Goal: Obtain resource: Download file/media

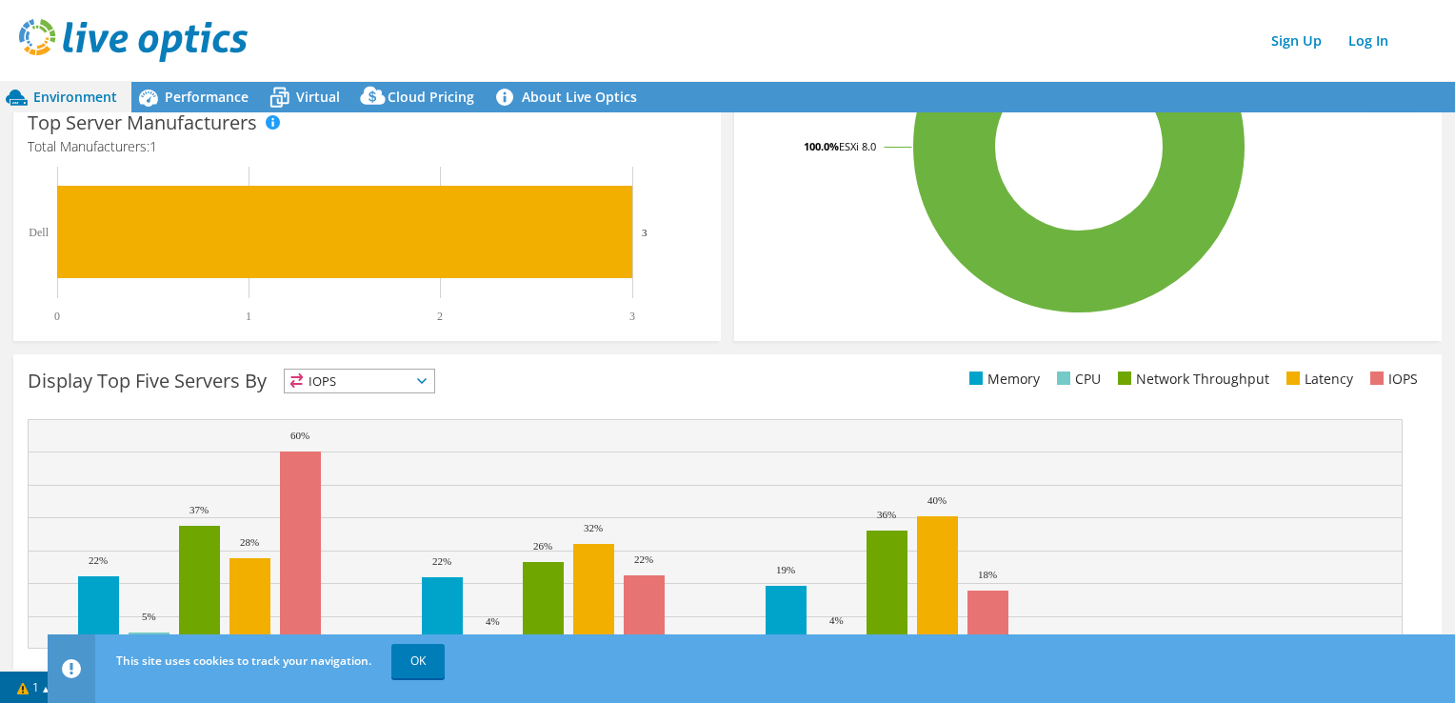
scroll to position [551, 0]
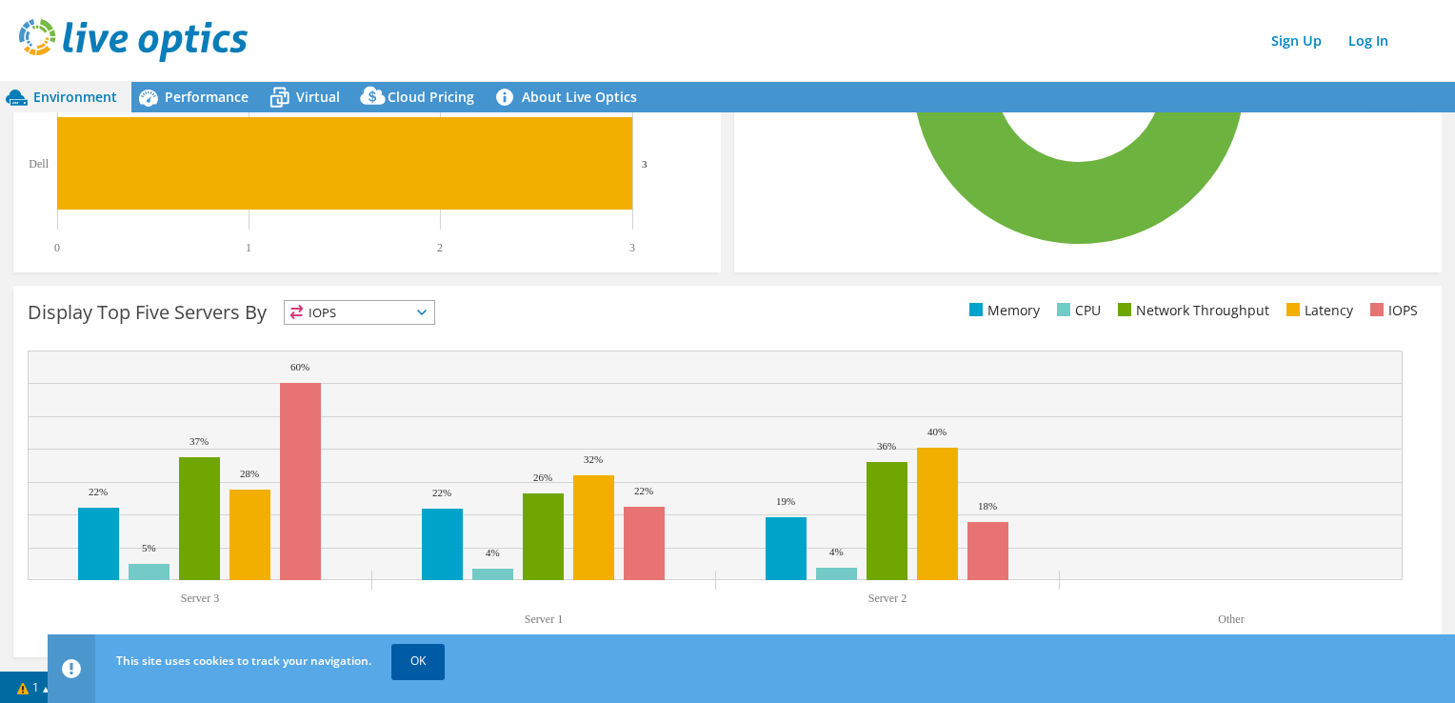
click at [416, 662] on link "OK" at bounding box center [417, 661] width 53 height 34
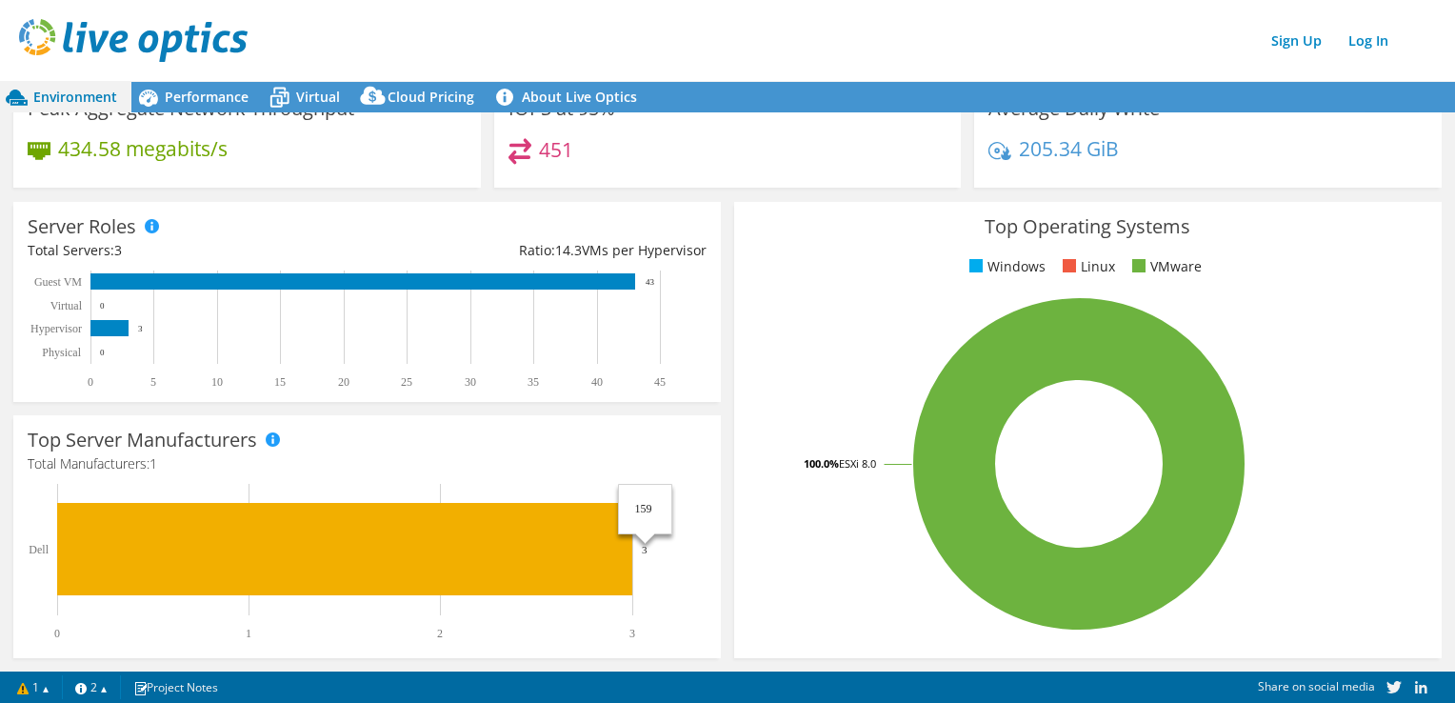
scroll to position [0, 0]
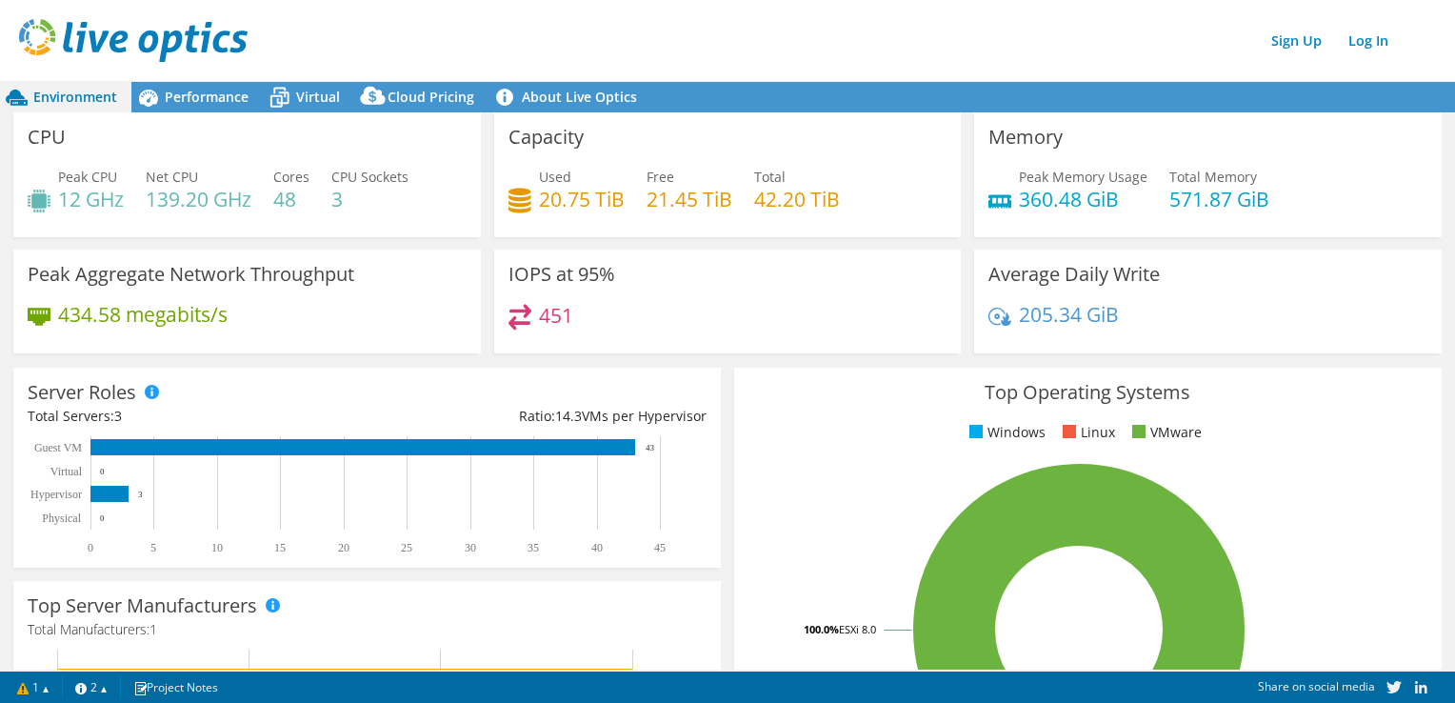
click at [782, 67] on header "Sign Up Log In" at bounding box center [746, 40] width 1493 height 81
click at [1352, 48] on link "Log In" at bounding box center [1368, 41] width 59 height 28
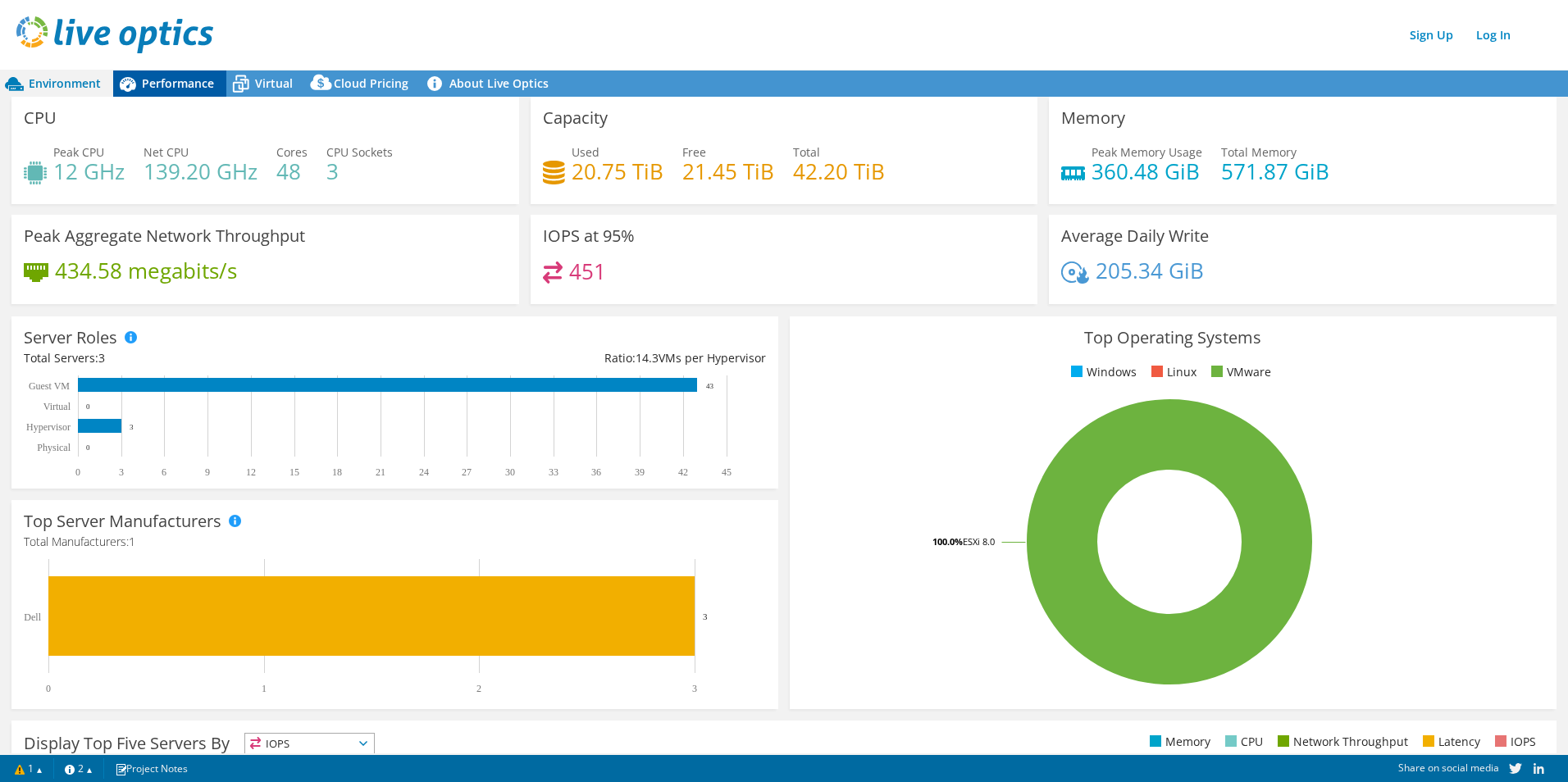
click at [181, 89] on span "Performance" at bounding box center [178, 84] width 72 height 16
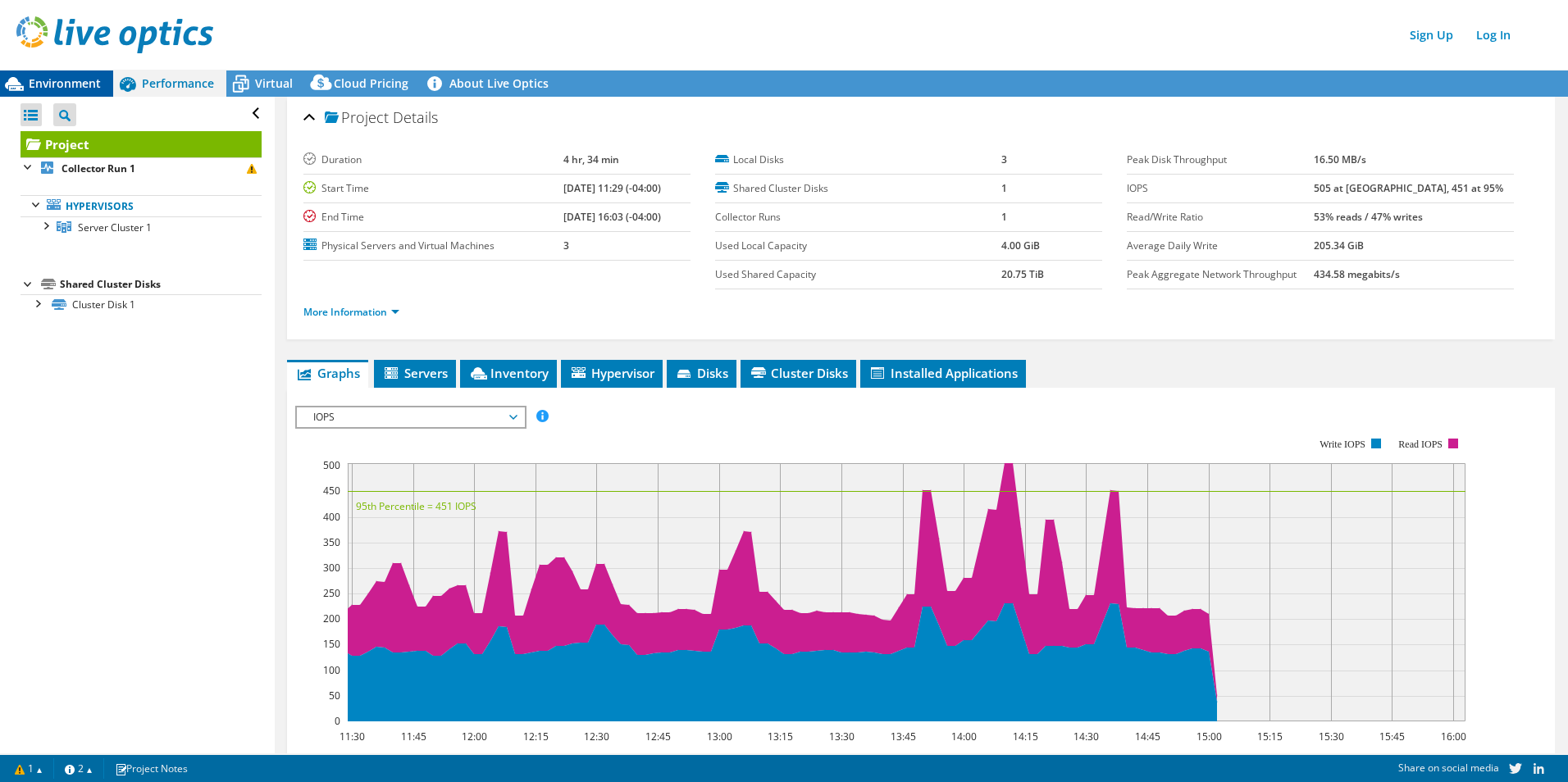
click at [50, 89] on span "Environment" at bounding box center [65, 84] width 72 height 16
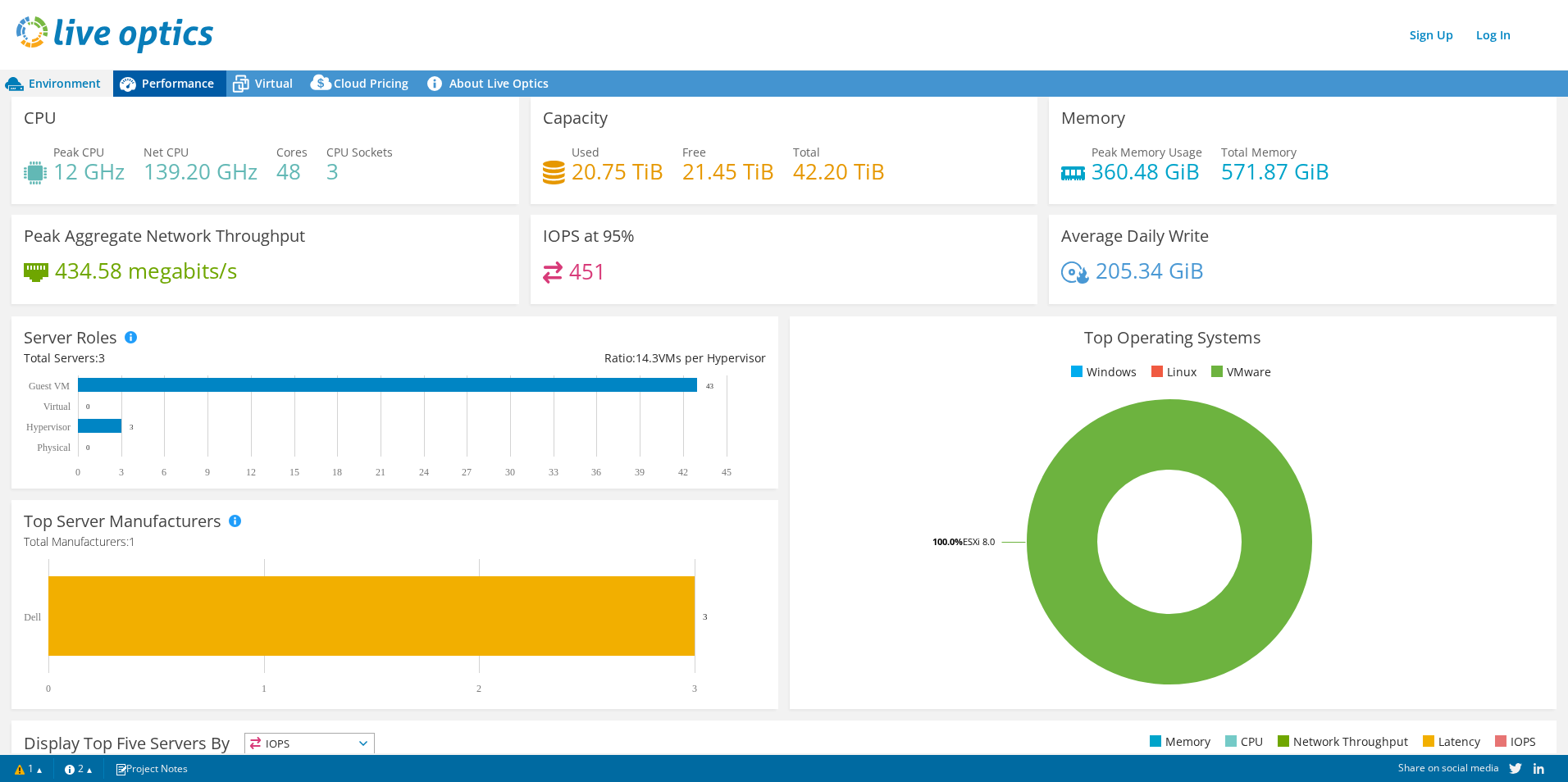
click at [151, 85] on span "Performance" at bounding box center [178, 84] width 72 height 16
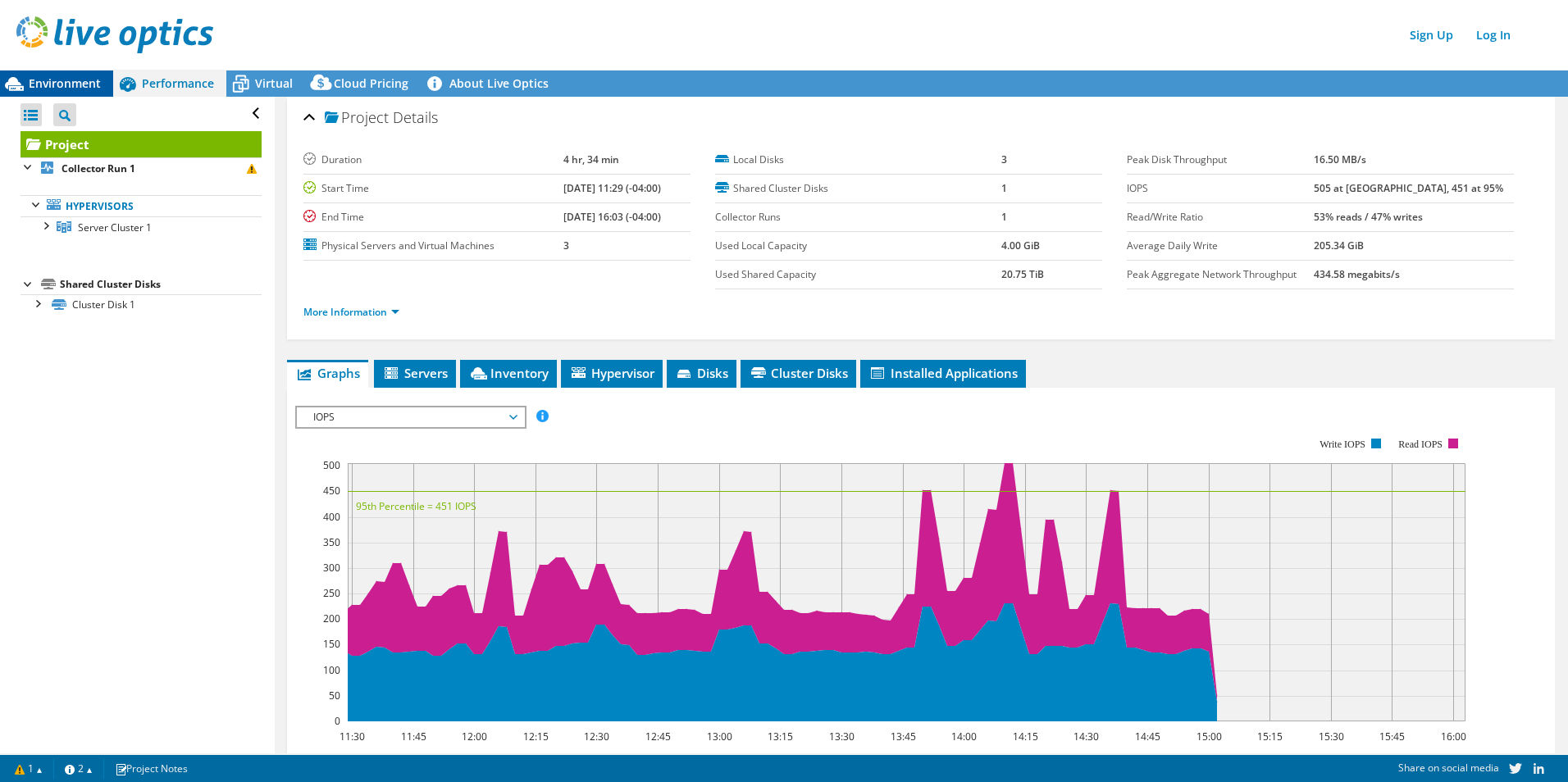
click at [58, 79] on span "Environment" at bounding box center [65, 84] width 72 height 16
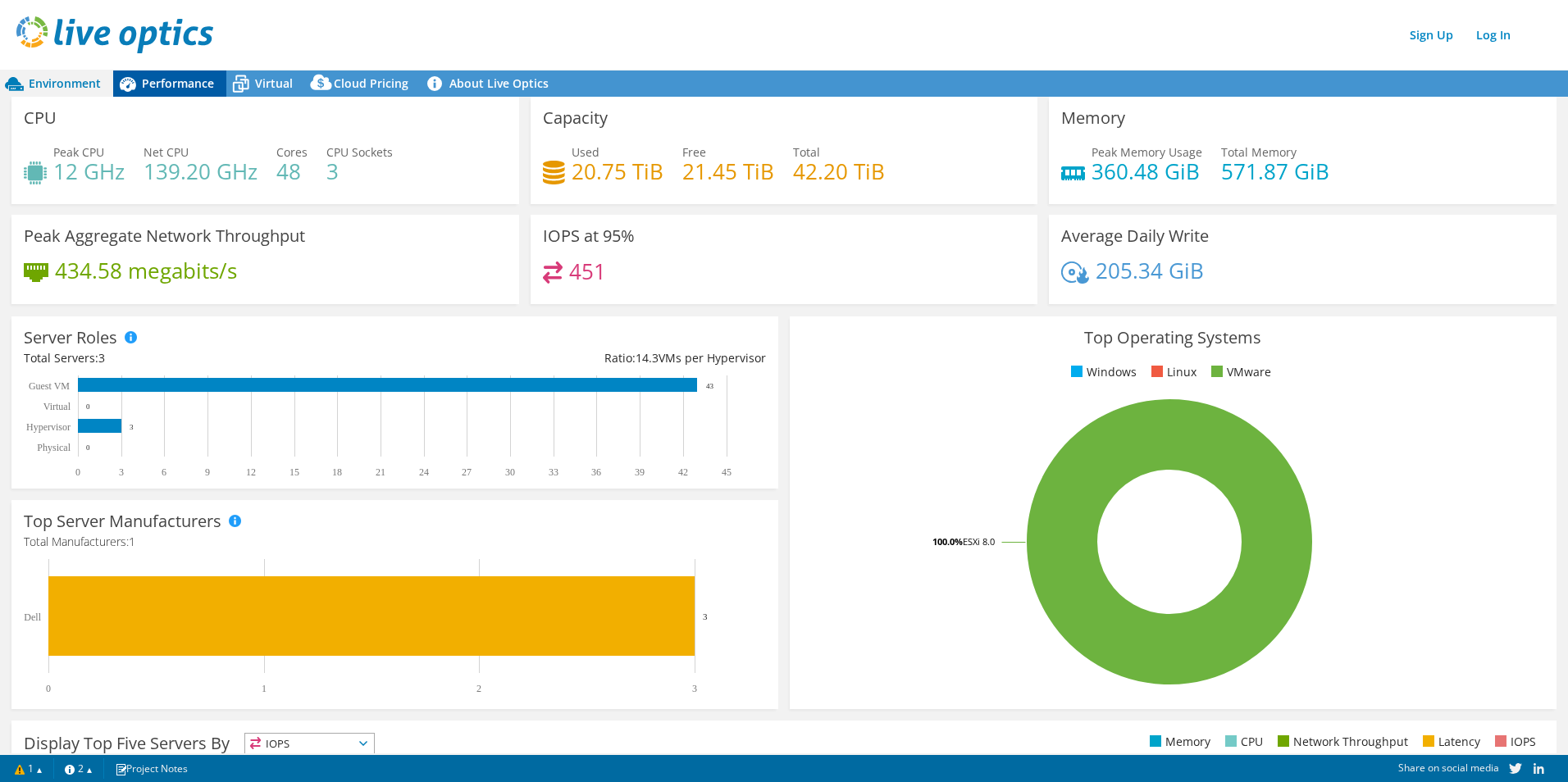
click at [179, 80] on span "Performance" at bounding box center [178, 84] width 72 height 16
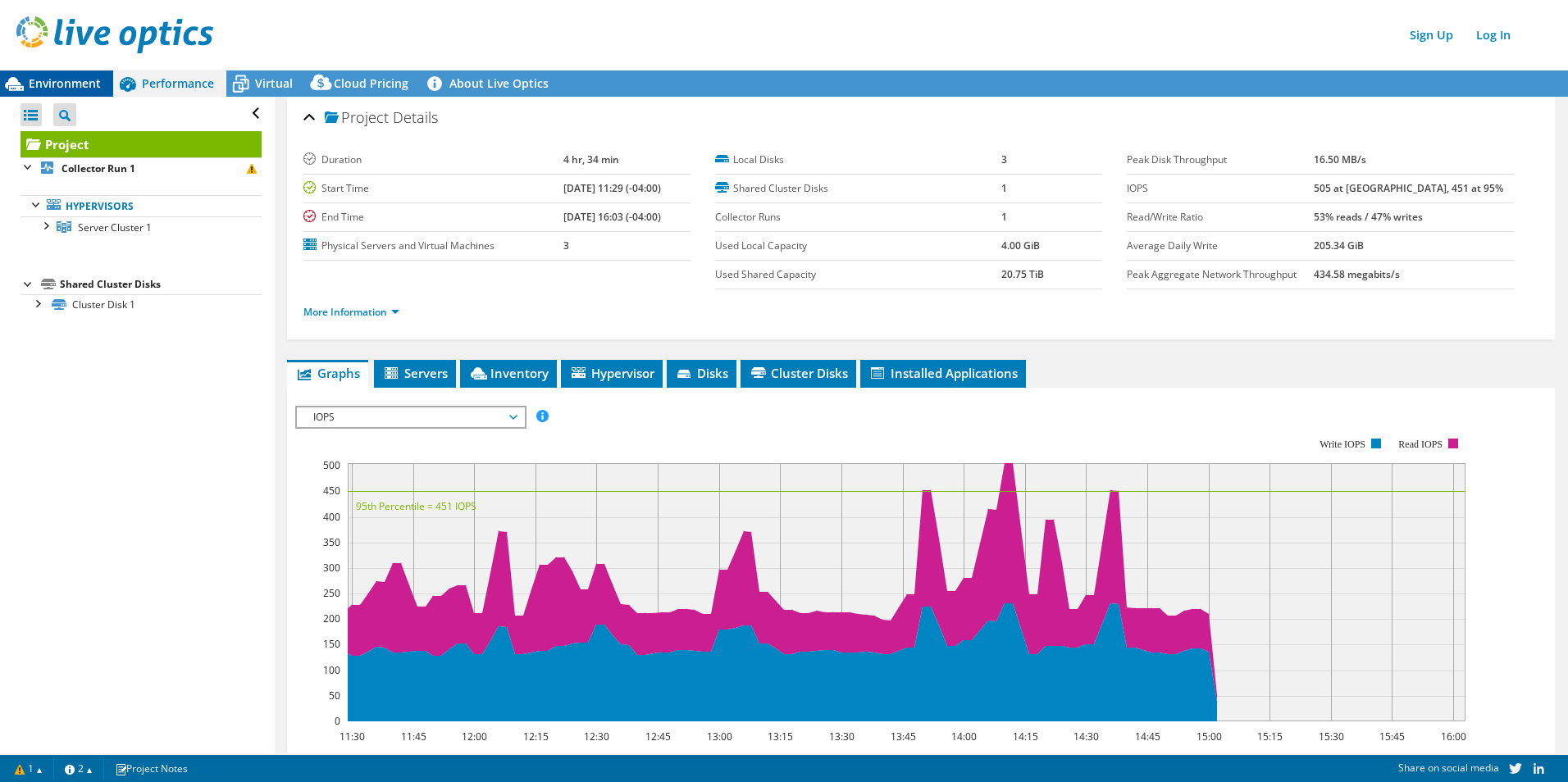
click at [68, 84] on span "Environment" at bounding box center [65, 84] width 72 height 16
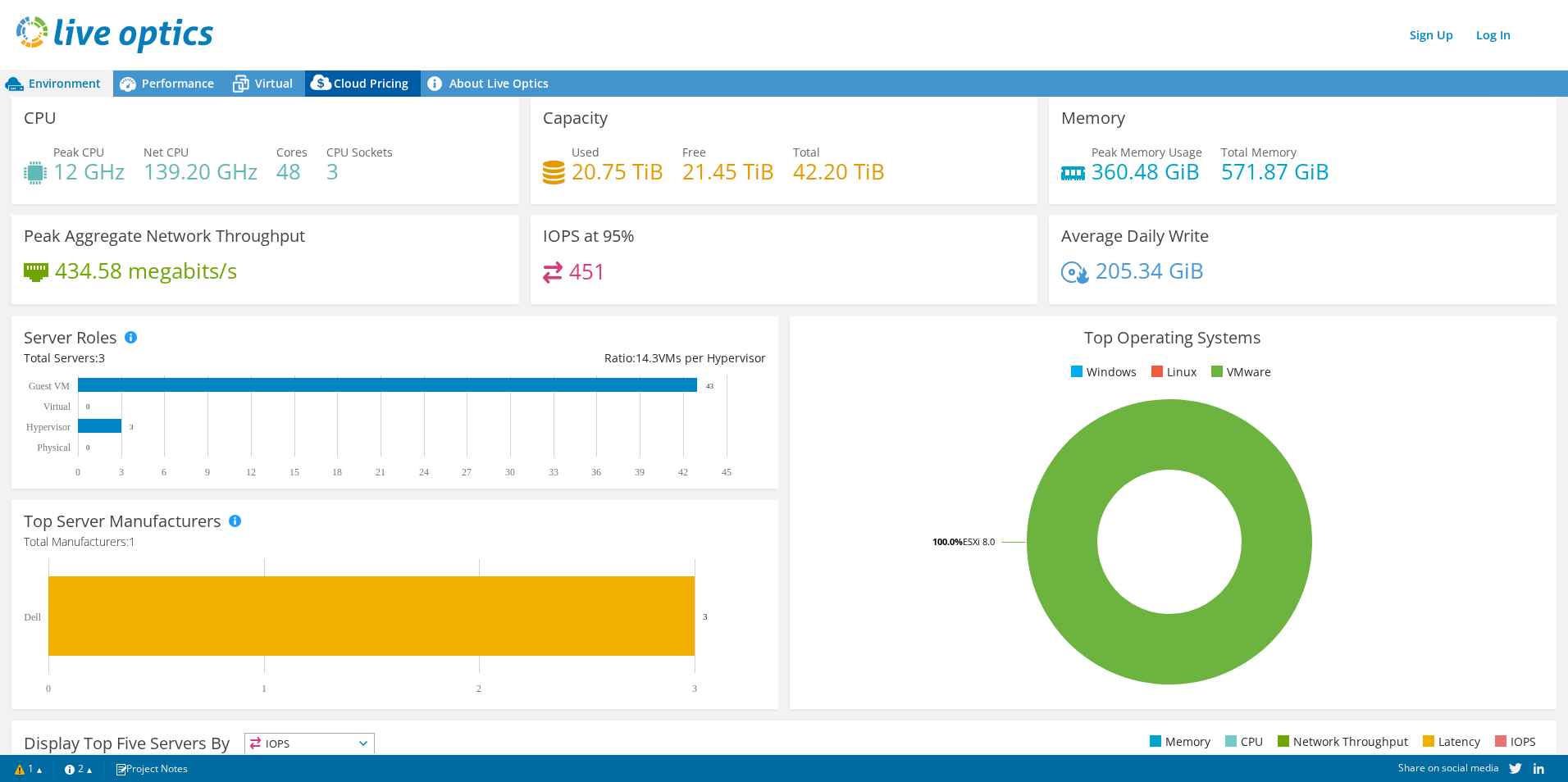
click at [369, 83] on span "Cloud Pricing" at bounding box center [371, 84] width 75 height 16
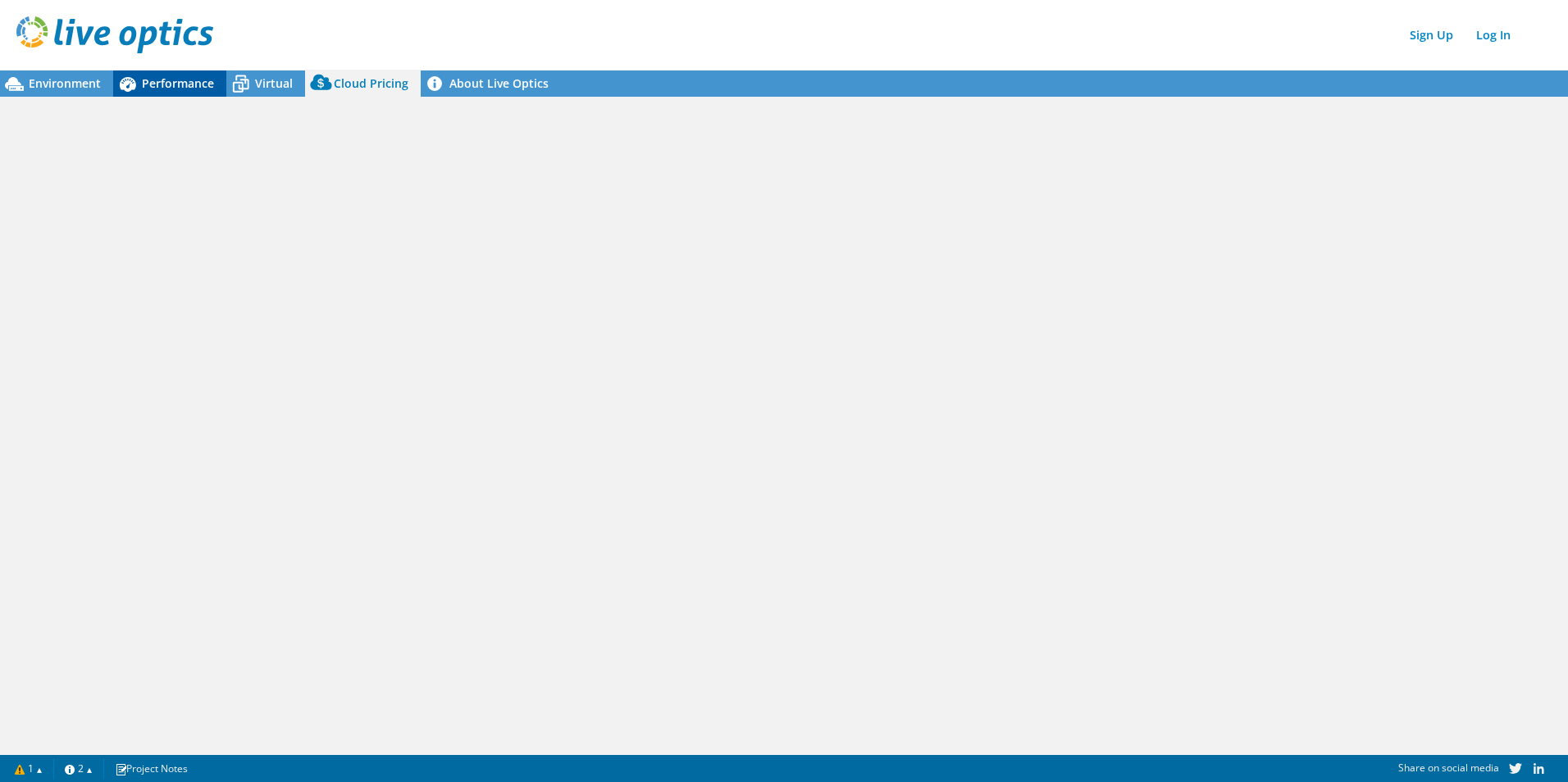
click at [159, 85] on span "Performance" at bounding box center [178, 84] width 72 height 16
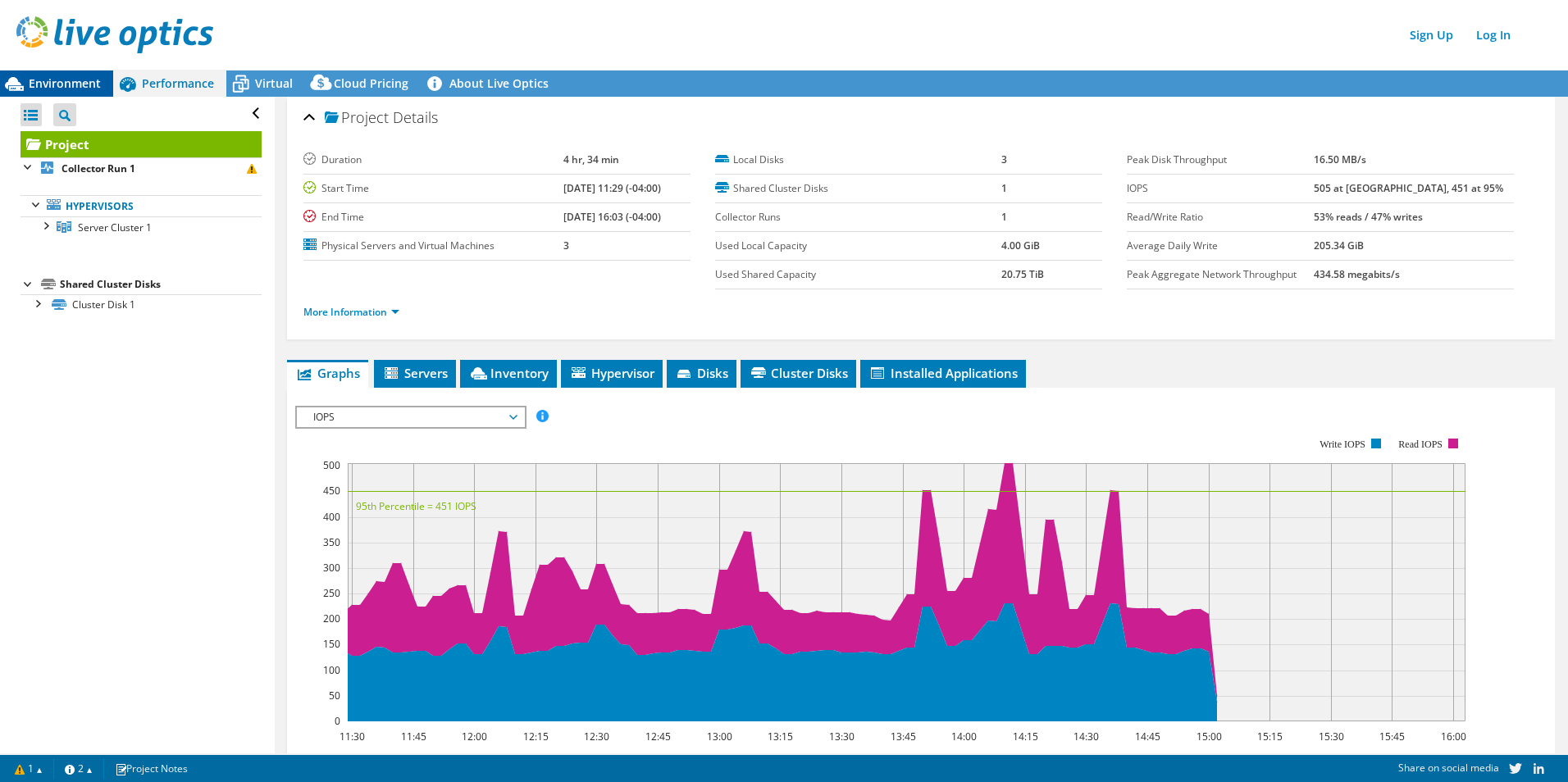
click at [37, 80] on span "Environment" at bounding box center [65, 84] width 72 height 16
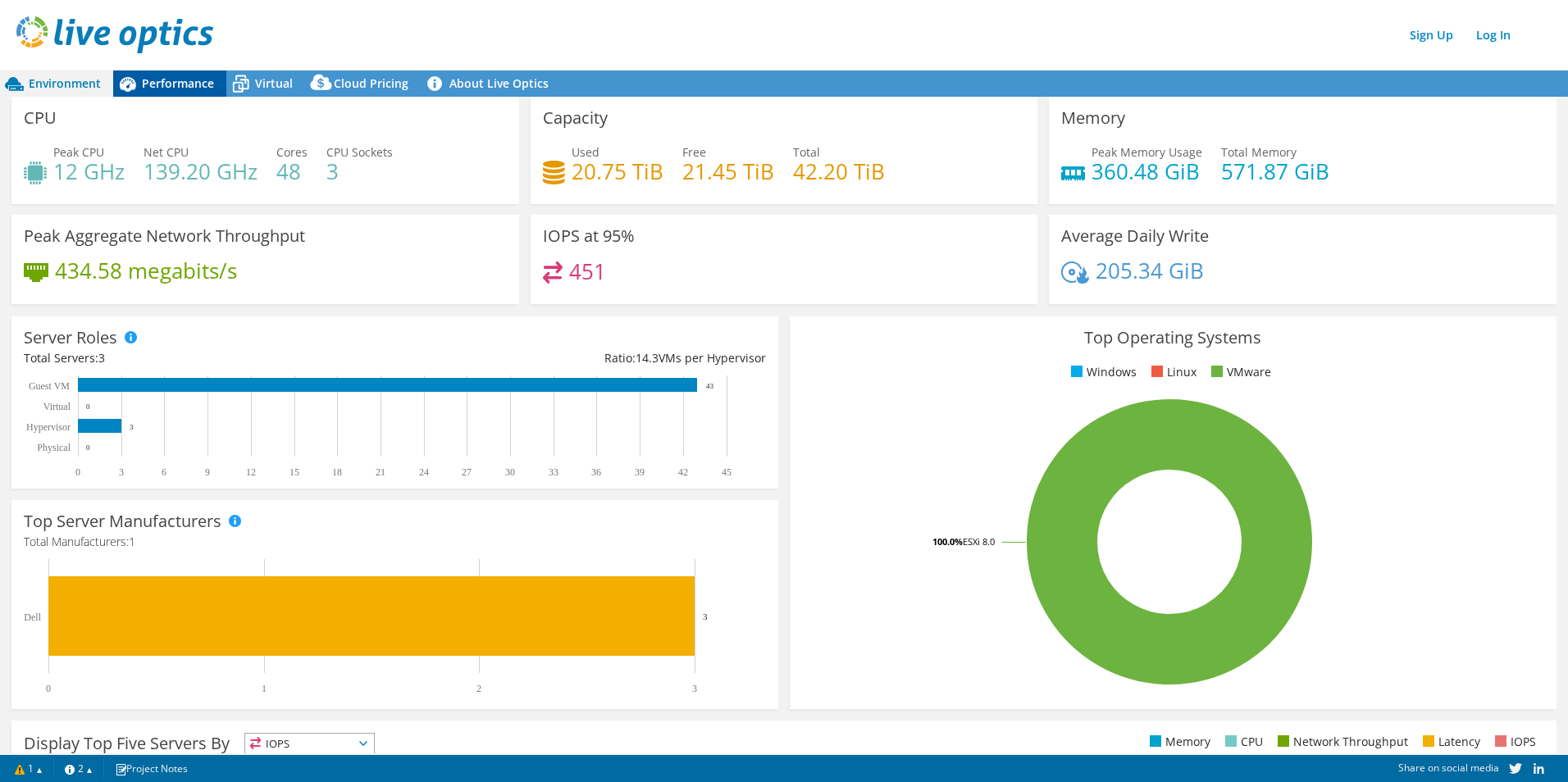
click at [181, 84] on span "Performance" at bounding box center [178, 84] width 72 height 16
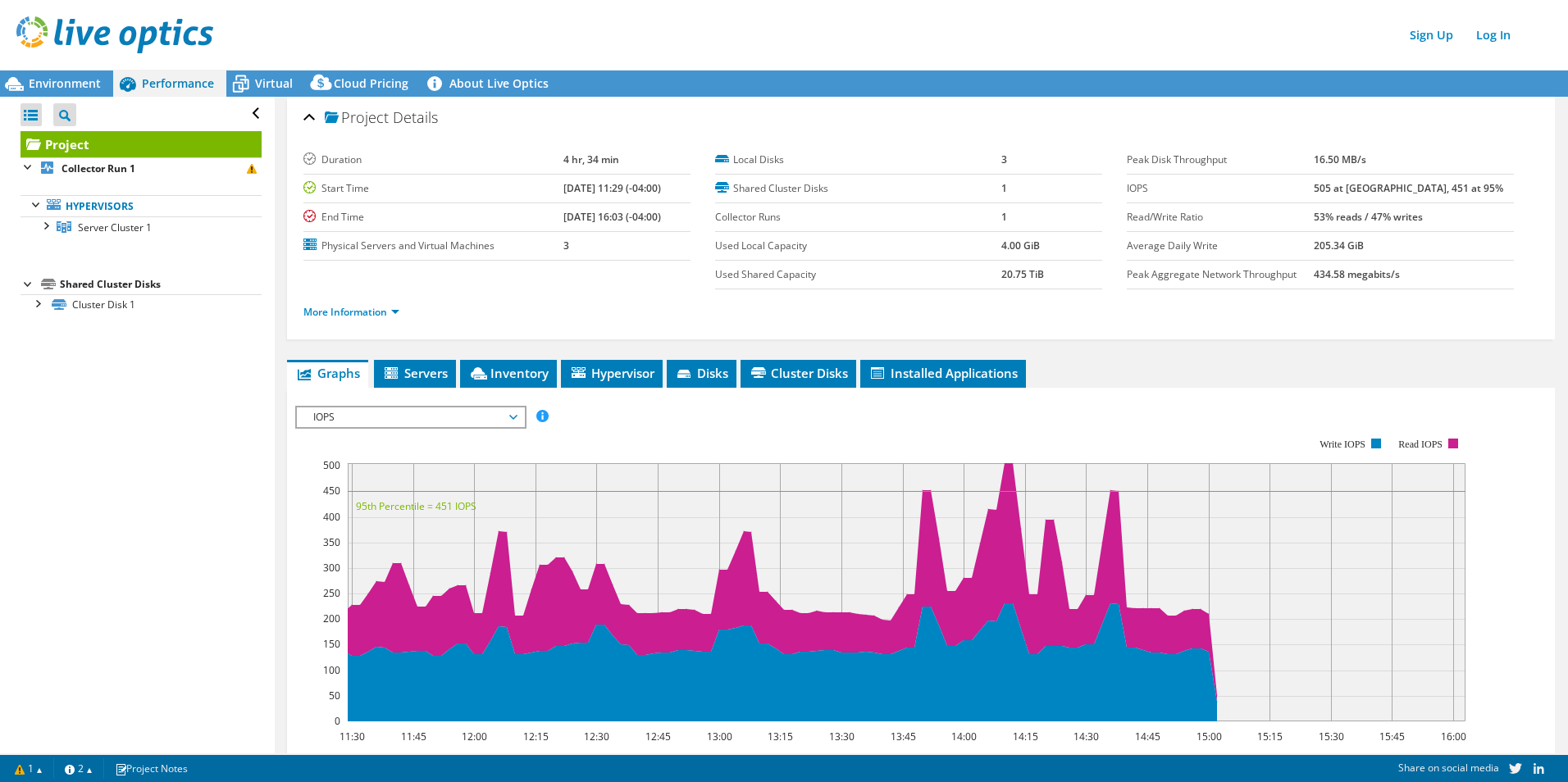
click at [521, 294] on div "More Information" at bounding box center [920, 312] width 1235 height 46
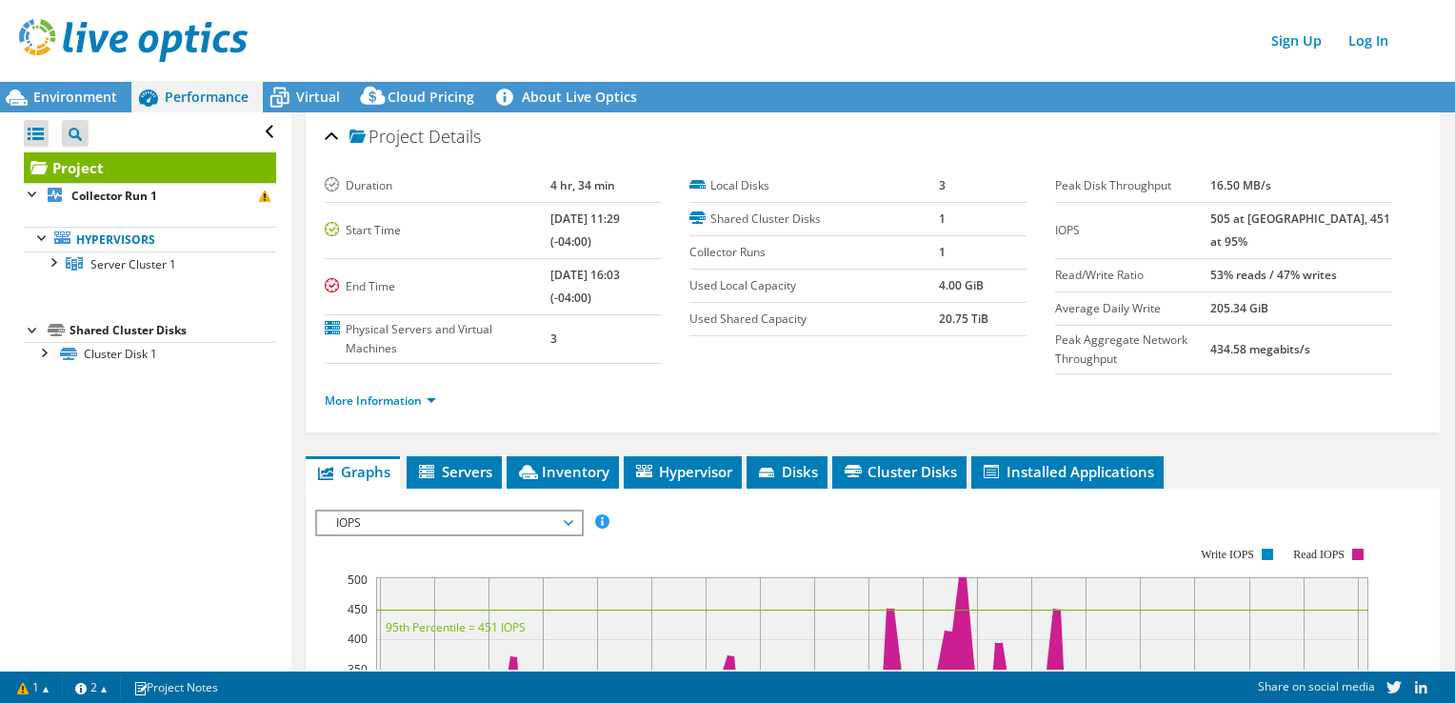
click at [351, 30] on div "Sign Up Log In" at bounding box center [746, 40] width 1455 height 43
click at [1382, 46] on link "Log In" at bounding box center [1368, 41] width 59 height 28
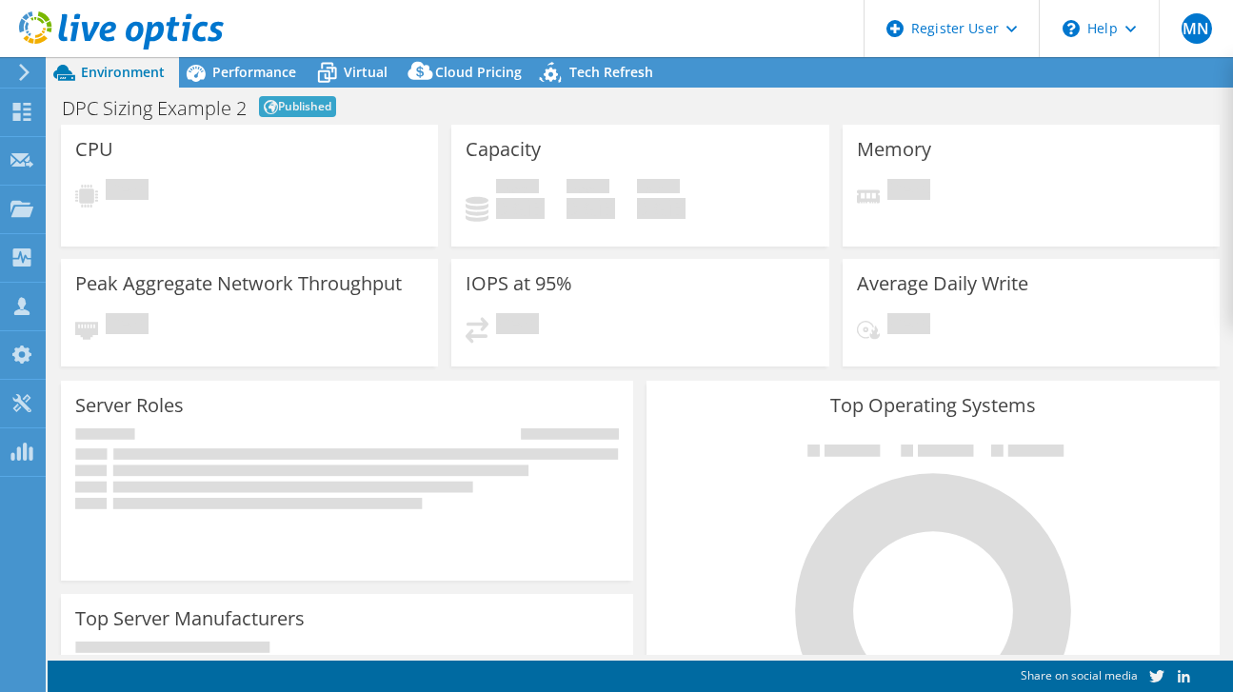
select select "Tokyo"
select select "JPY"
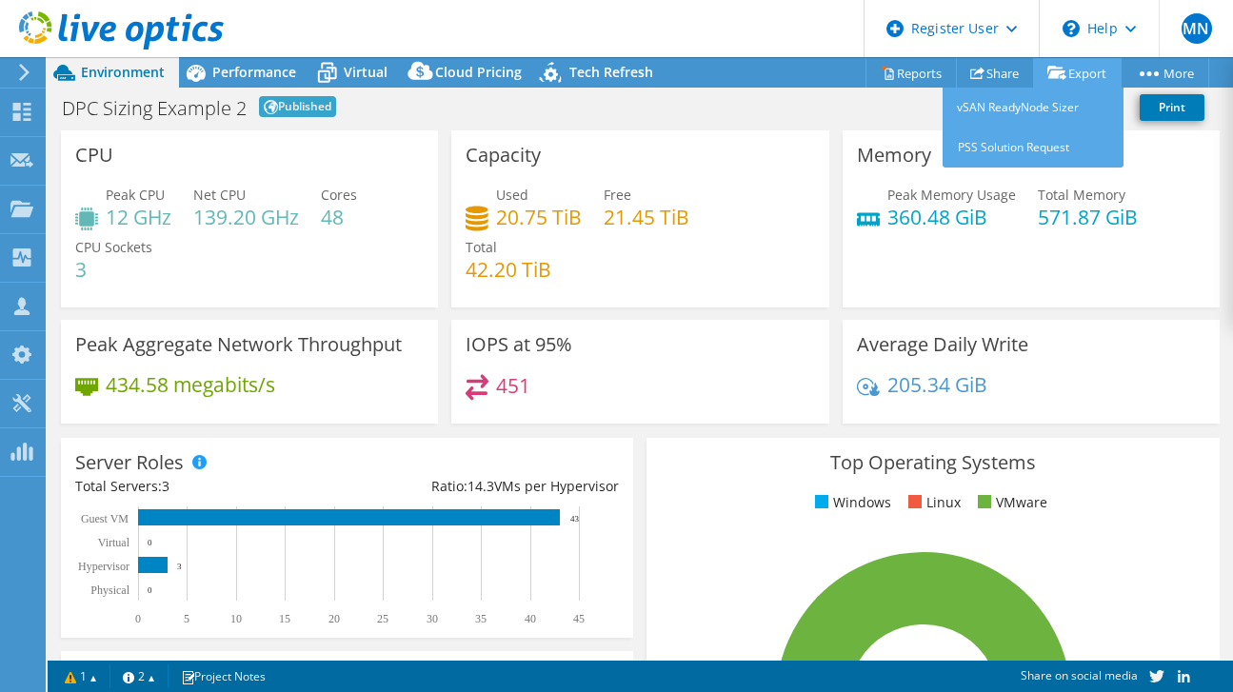
click at [1086, 71] on link "Export" at bounding box center [1077, 73] width 89 height 30
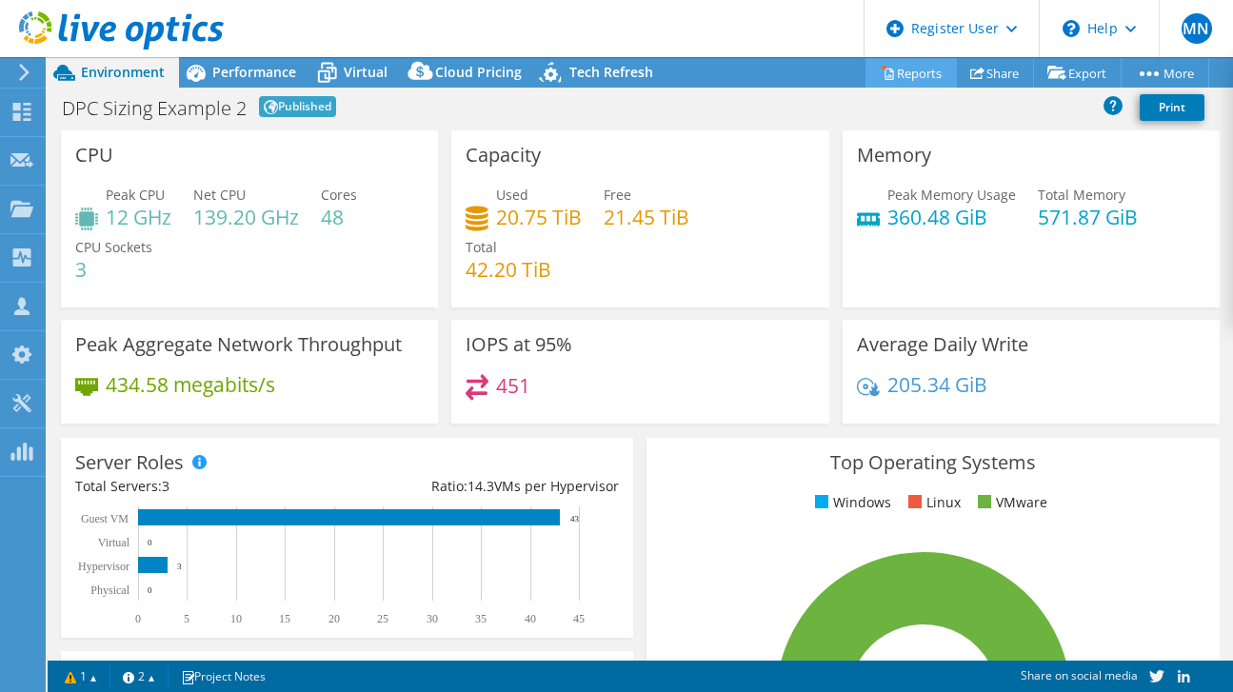
click at [894, 74] on link "Reports" at bounding box center [911, 73] width 91 height 30
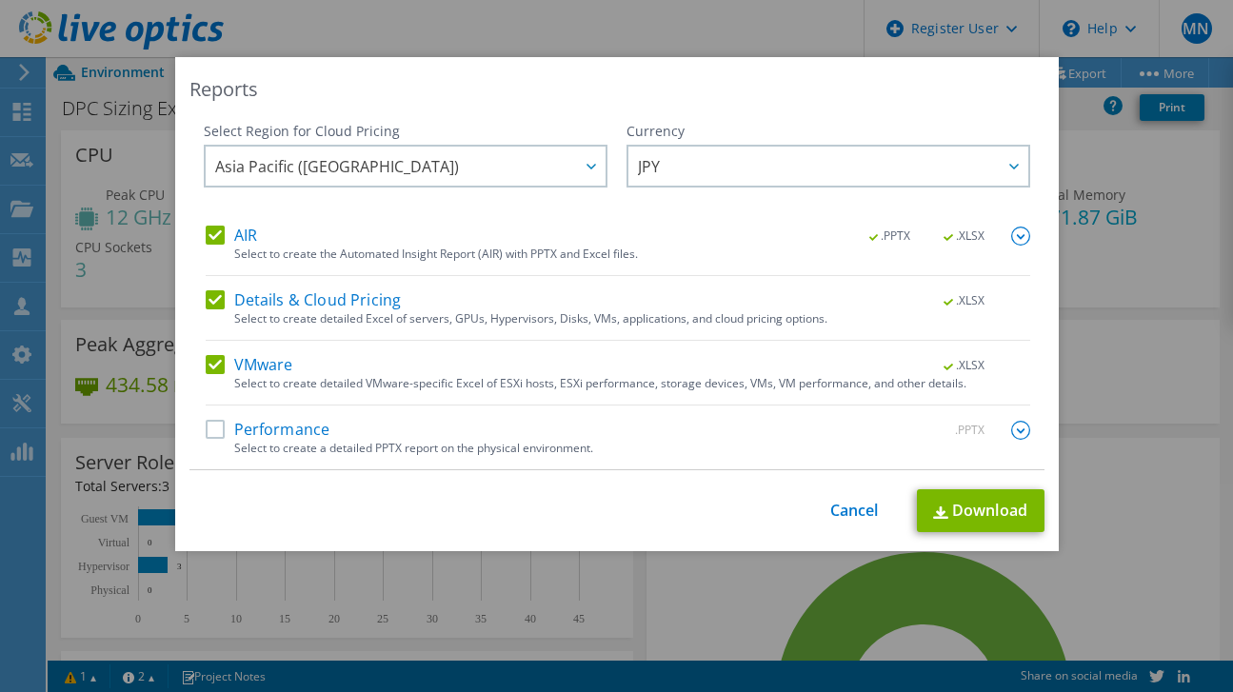
click at [296, 437] on label "Performance" at bounding box center [268, 430] width 125 height 19
click at [0, 0] on input "Performance" at bounding box center [0, 0] width 0 height 0
click at [972, 518] on link "Download" at bounding box center [981, 511] width 128 height 43
